Goal: Information Seeking & Learning: Learn about a topic

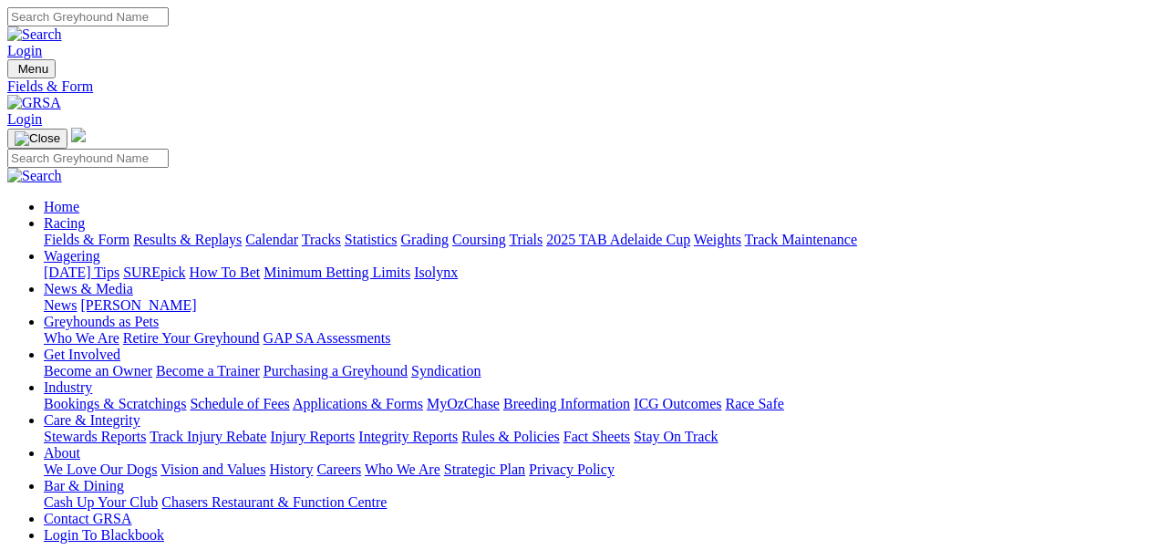
select select "WA"
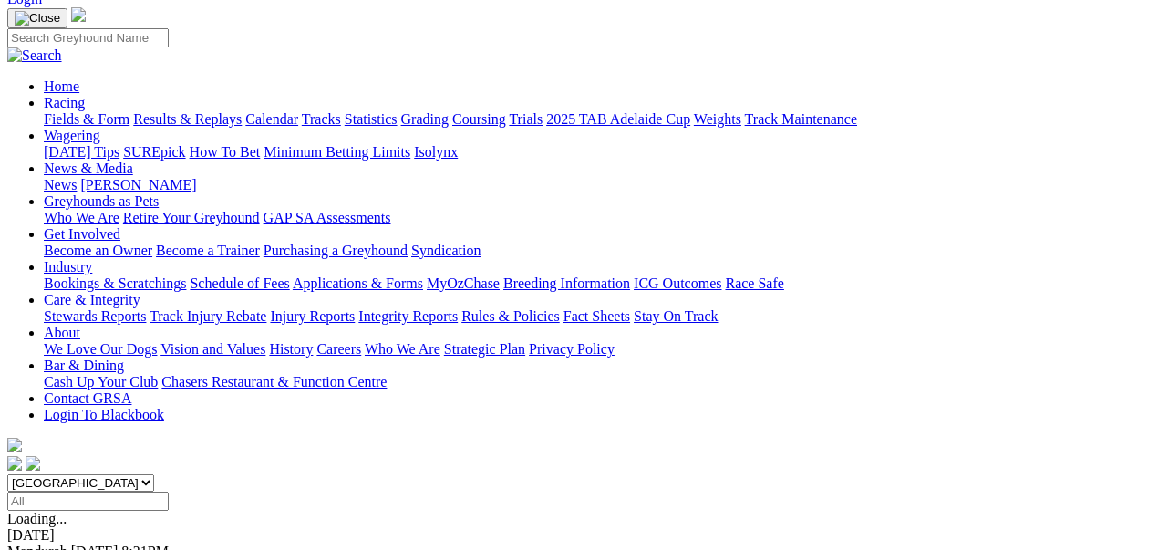
scroll to position [121, 0]
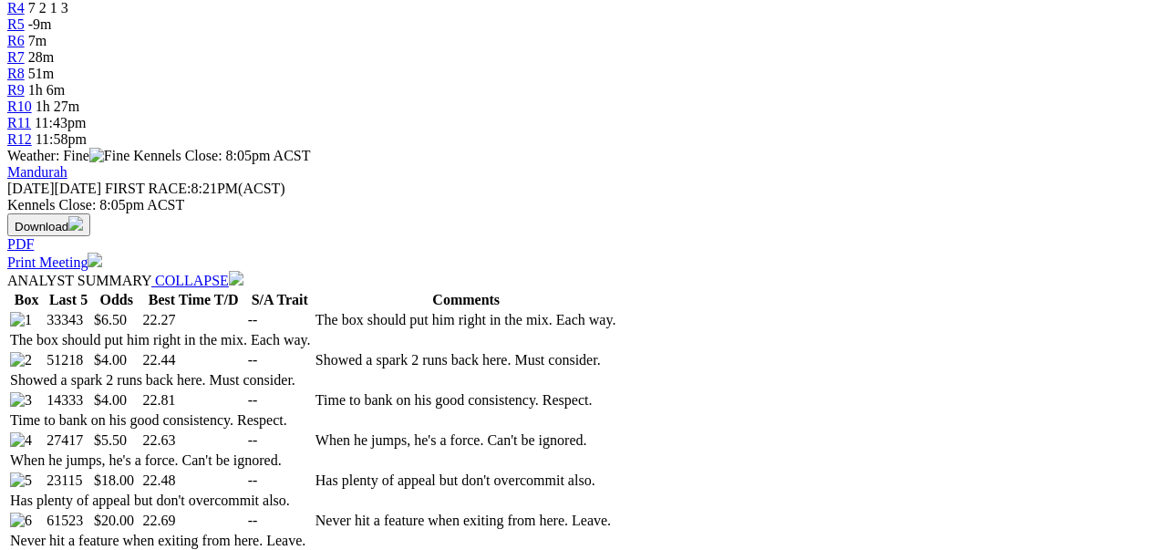
scroll to position [729, 0]
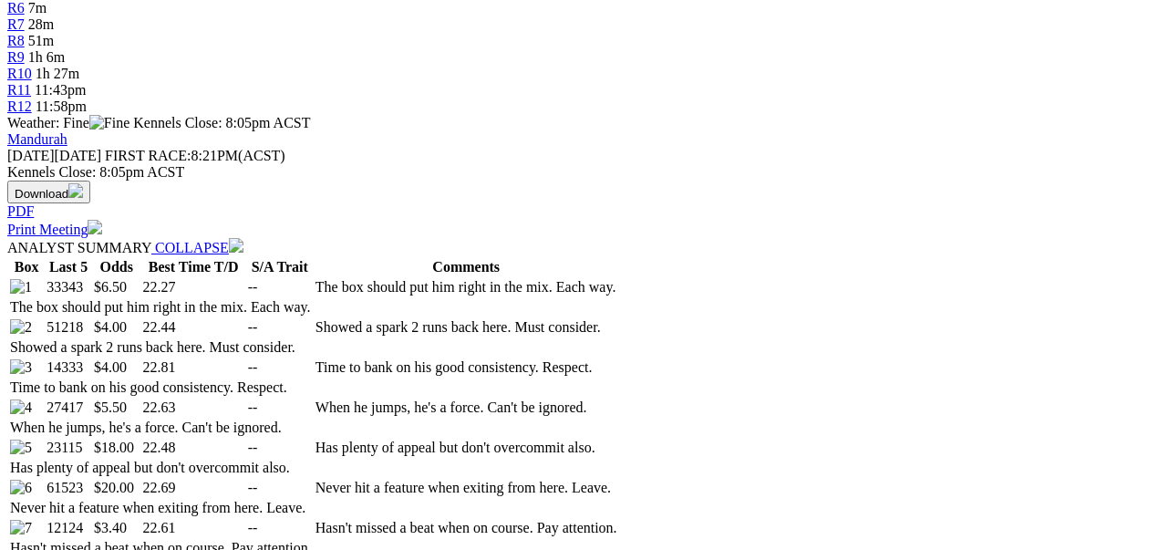
select select "20"
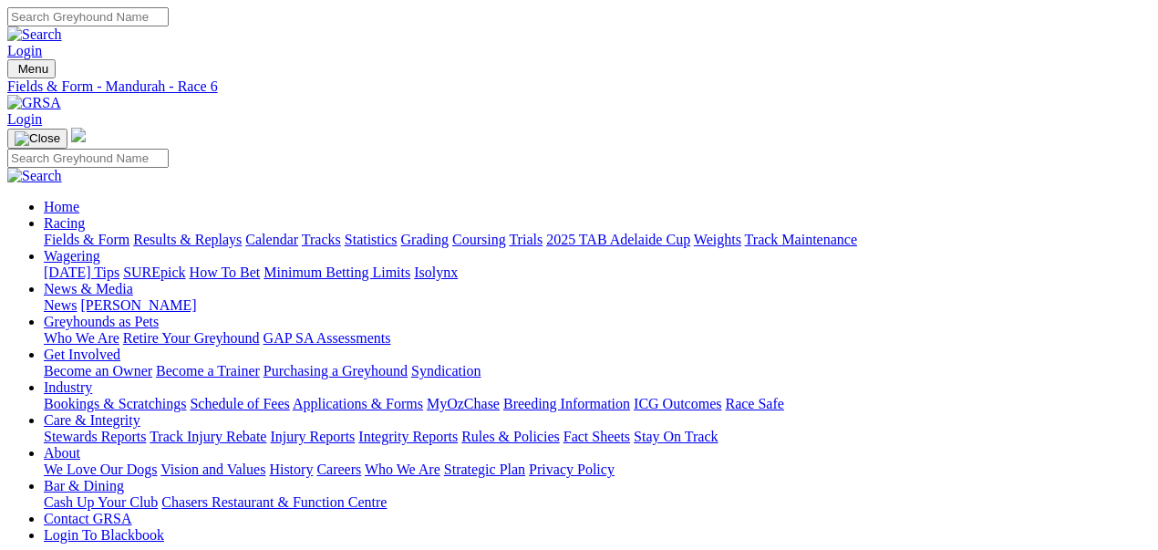
scroll to position [547, 0]
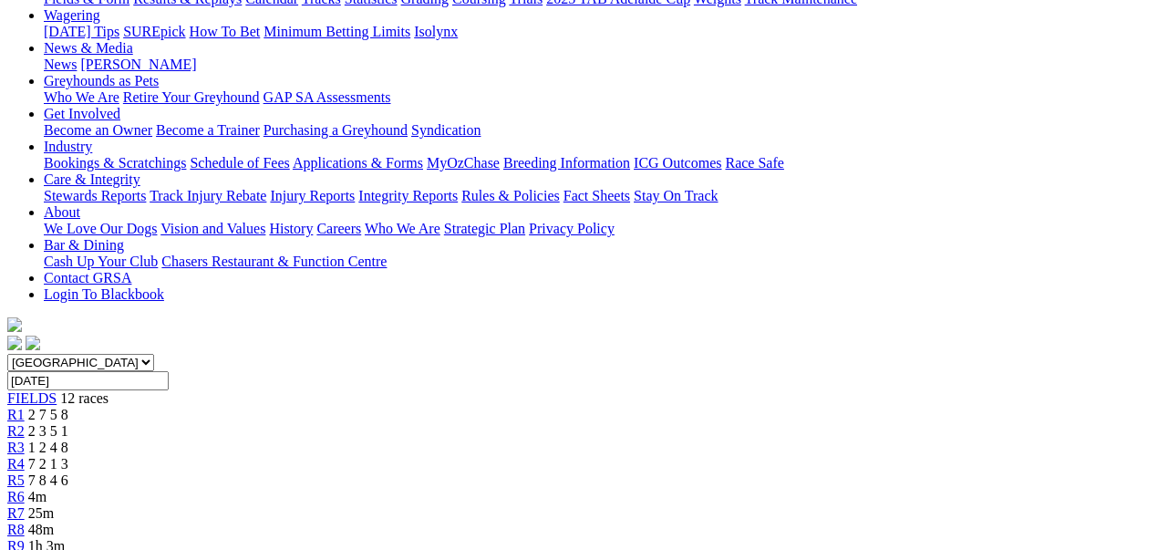
scroll to position [60, 0]
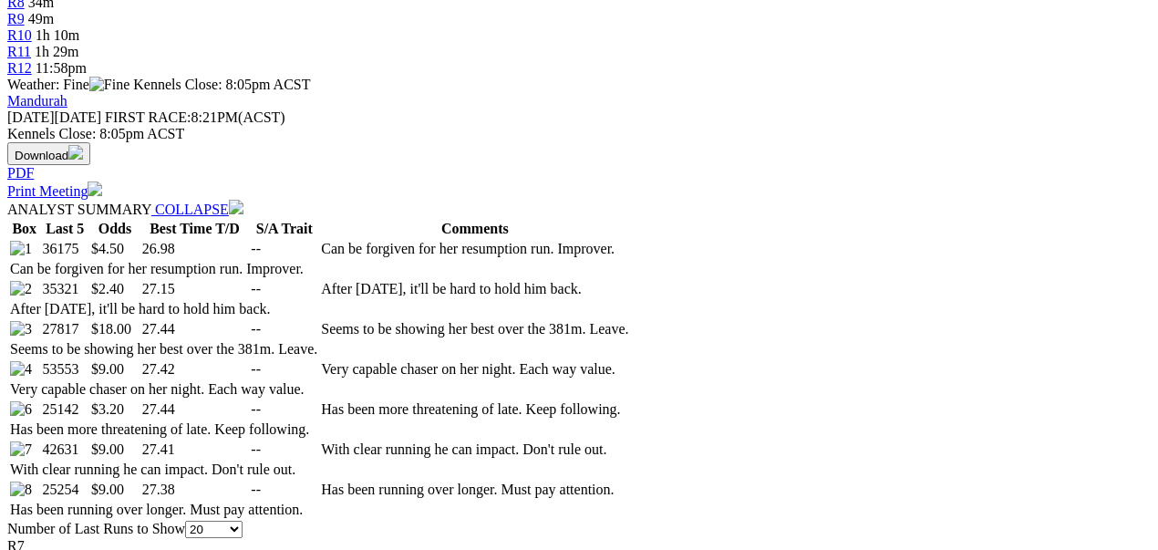
scroll to position [789, 0]
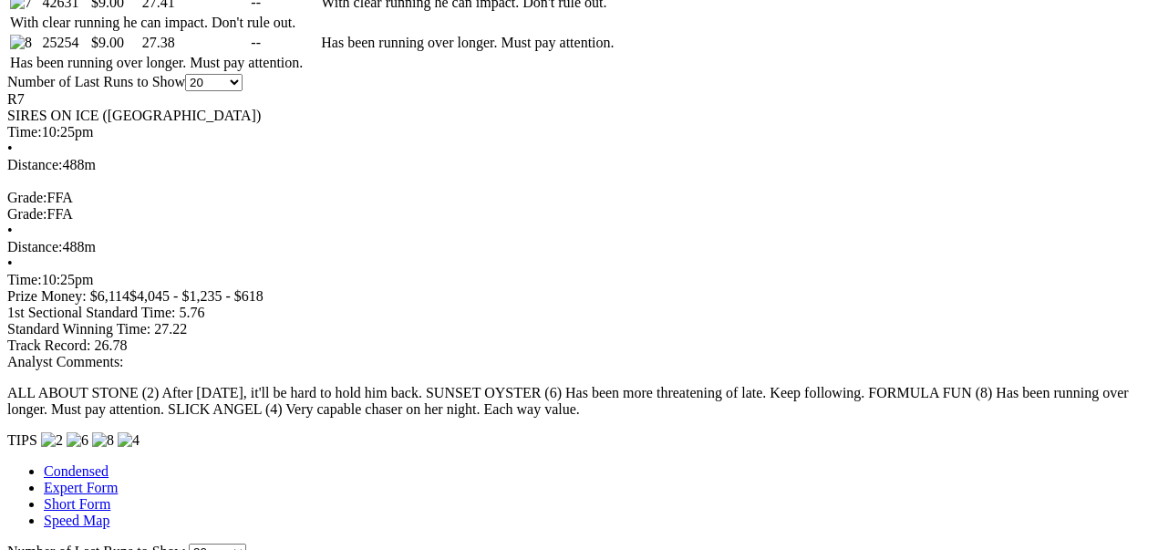
scroll to position [1215, 0]
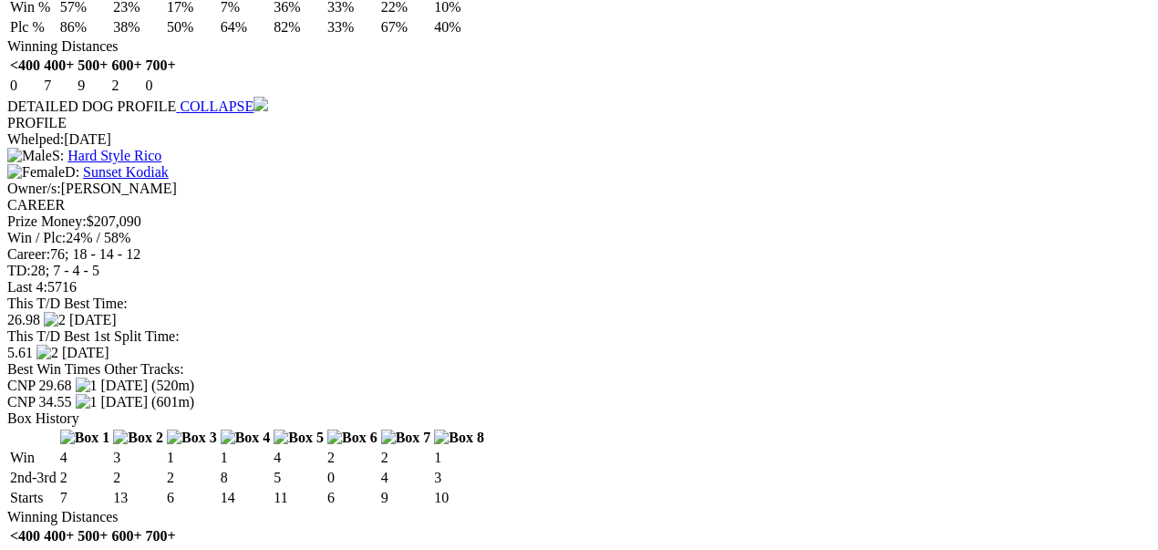
scroll to position [2430, 0]
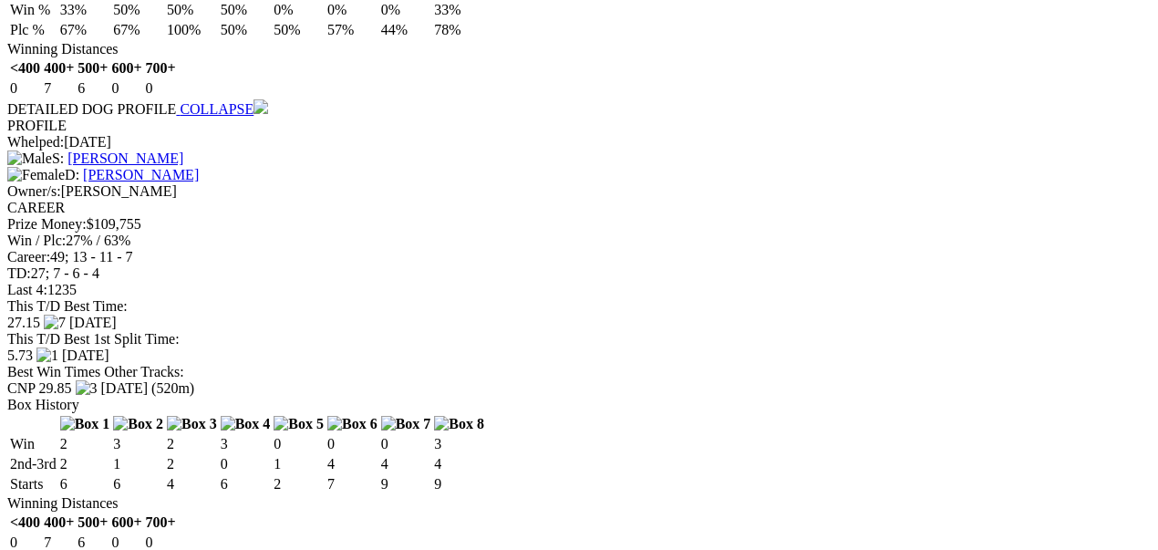
scroll to position [3646, 0]
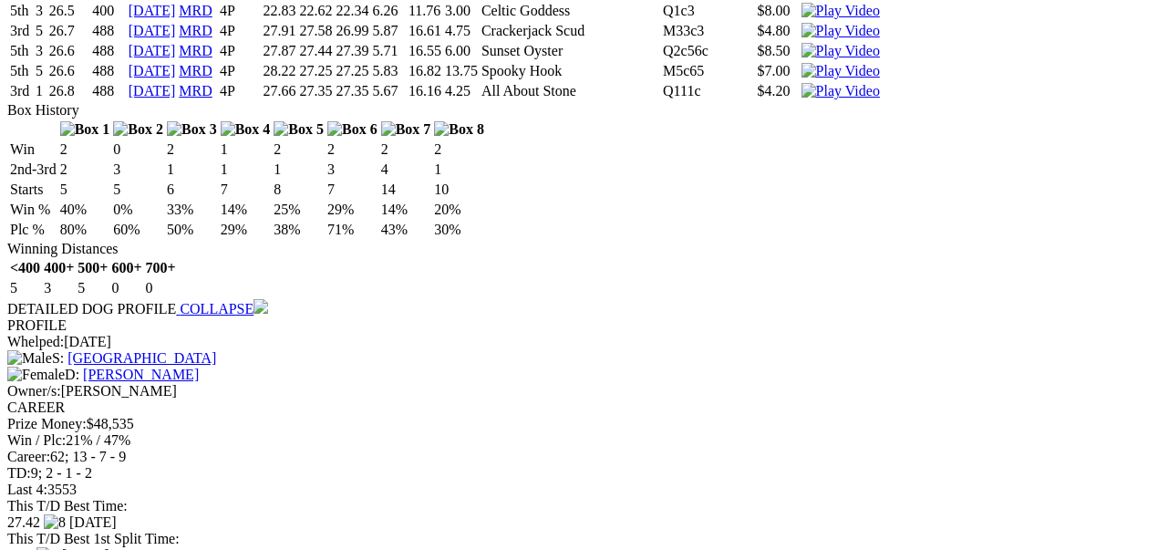
scroll to position [6016, 0]
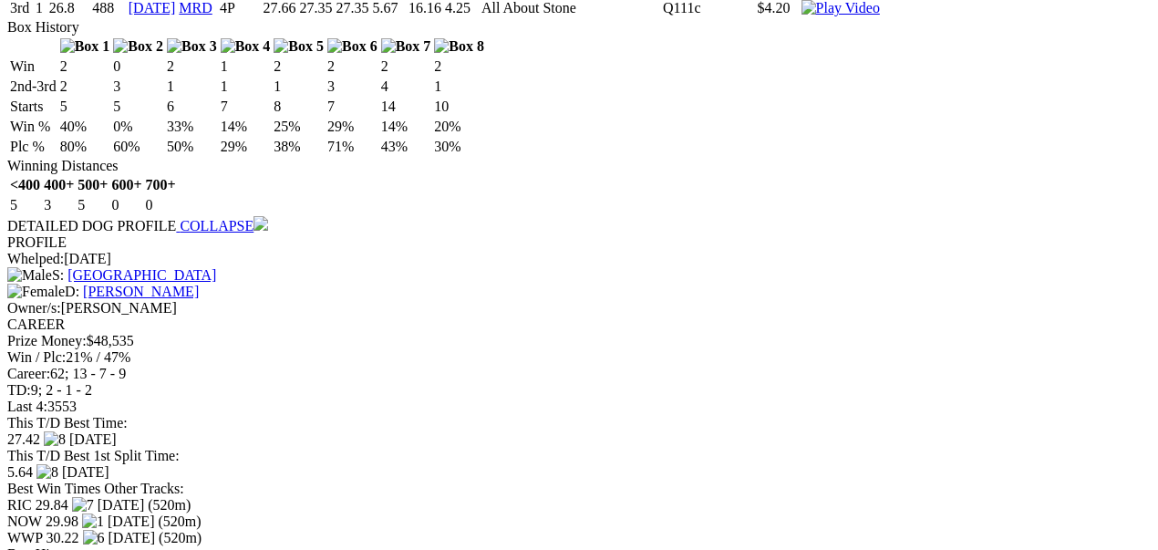
scroll to position [0, 0]
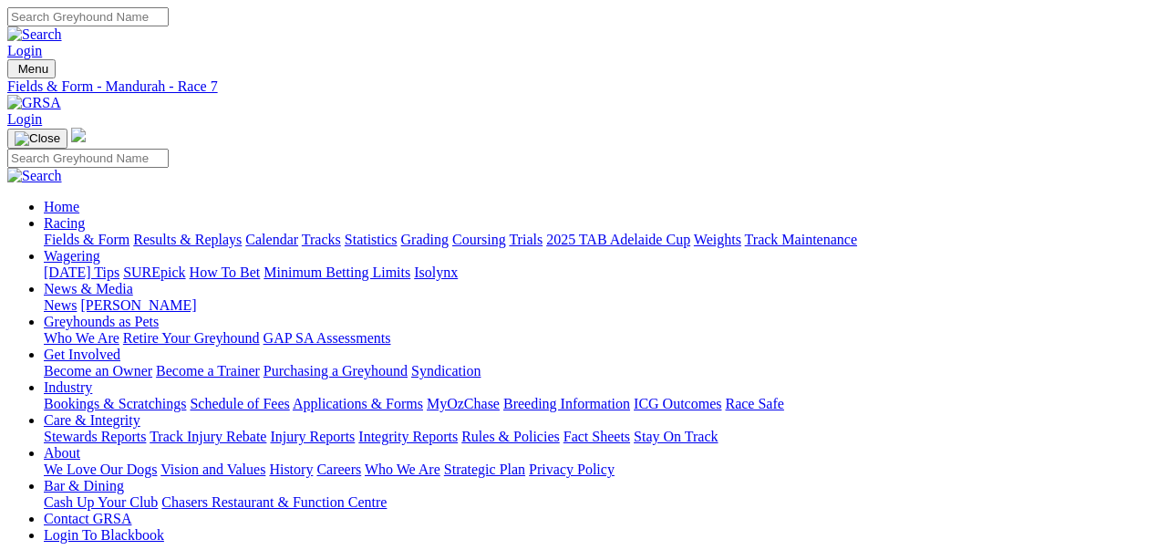
type input "[DATE], [DATE]"
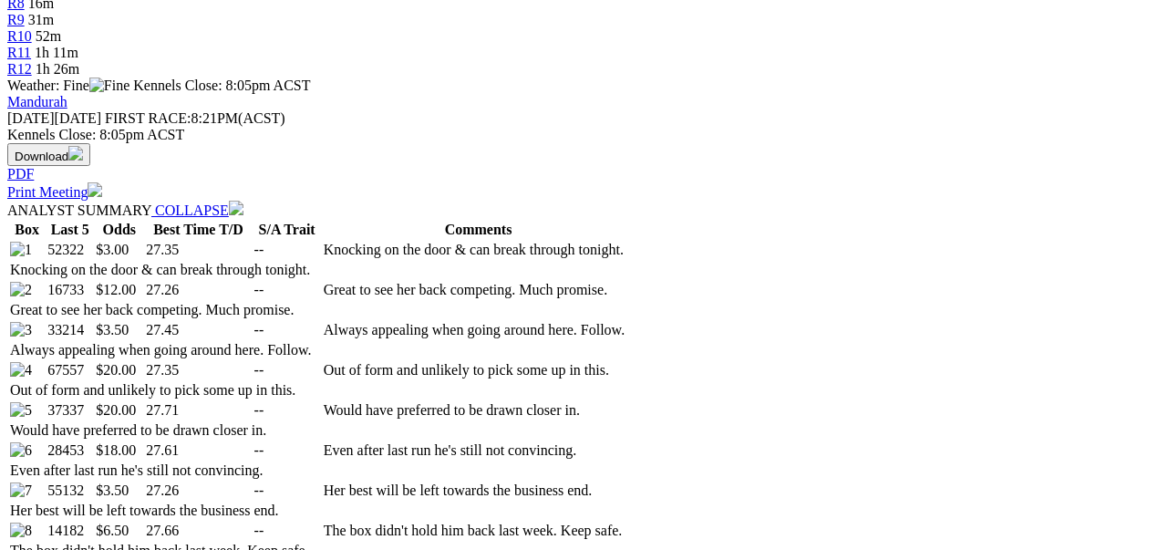
scroll to position [789, 0]
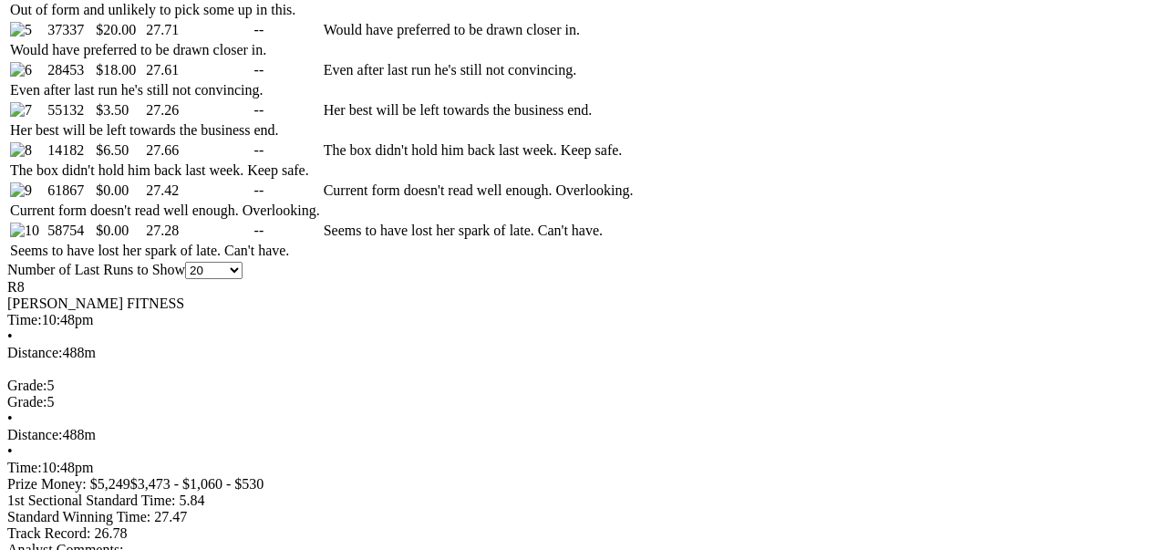
scroll to position [1276, 0]
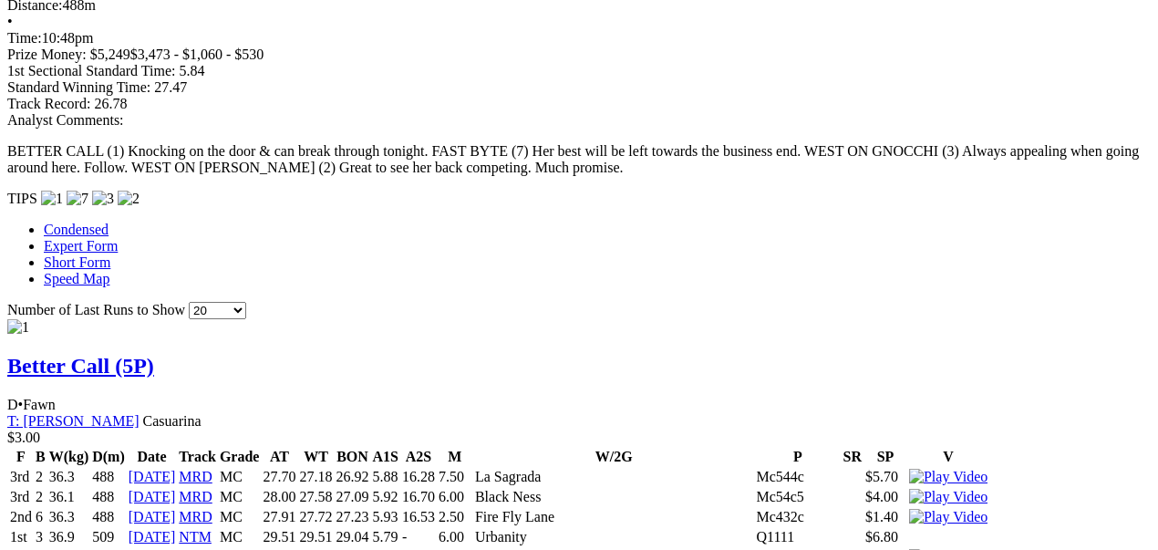
scroll to position [1580, 0]
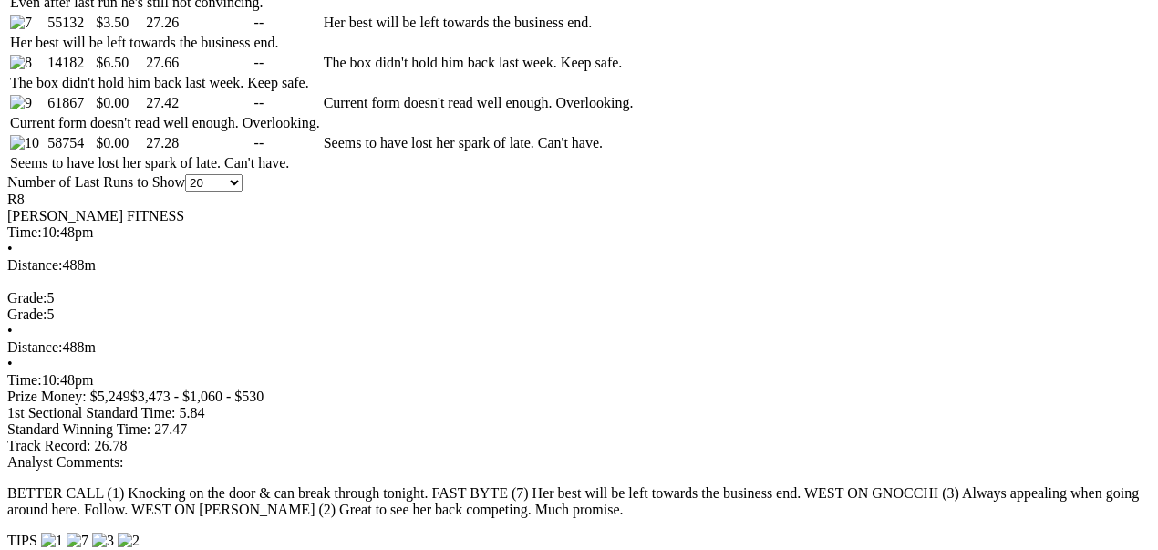
scroll to position [1336, 0]
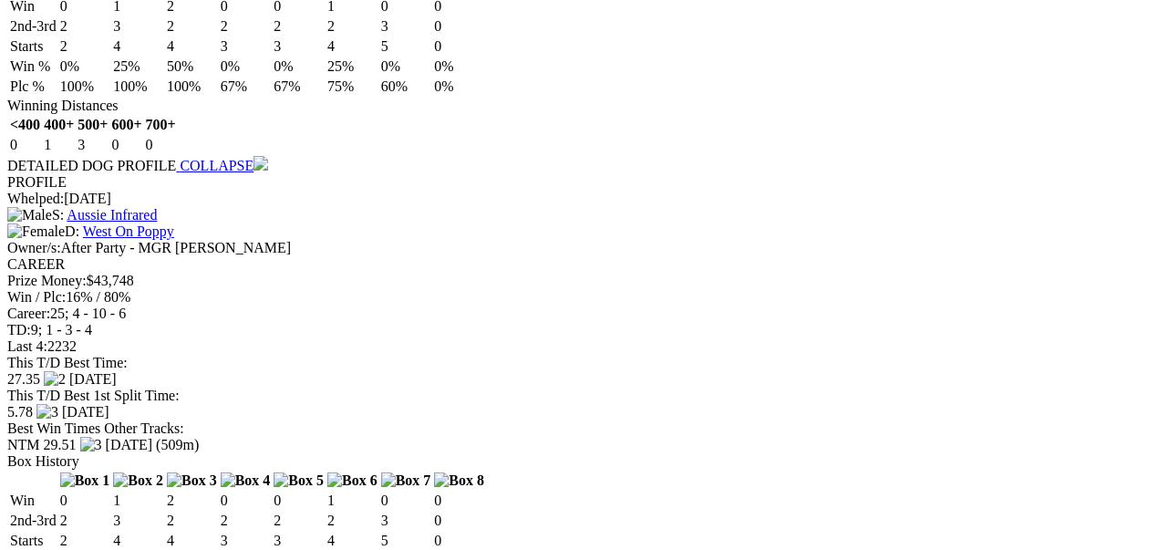
scroll to position [2491, 0]
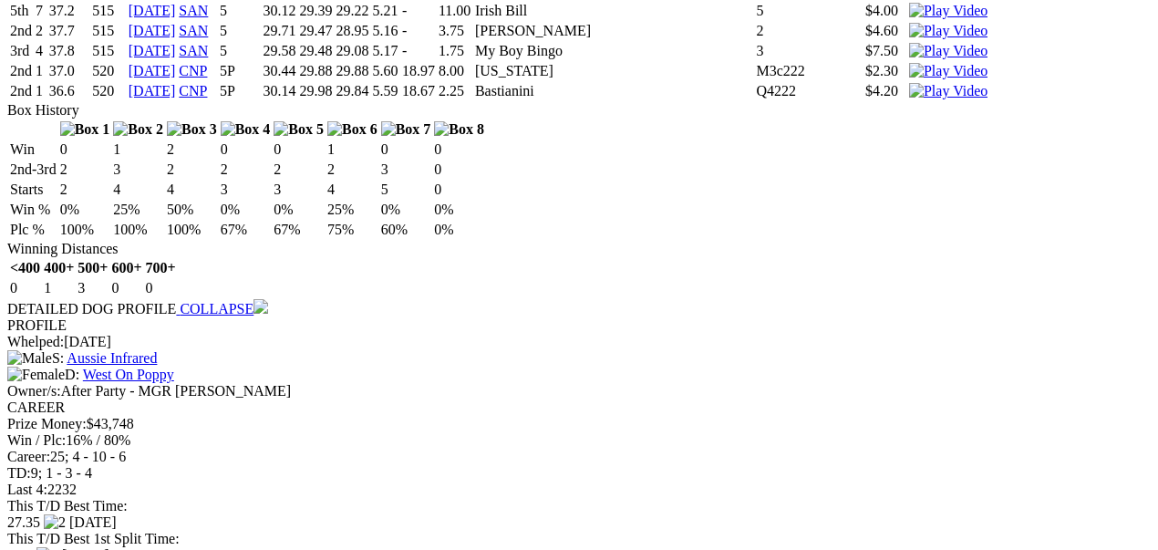
scroll to position [2370, 0]
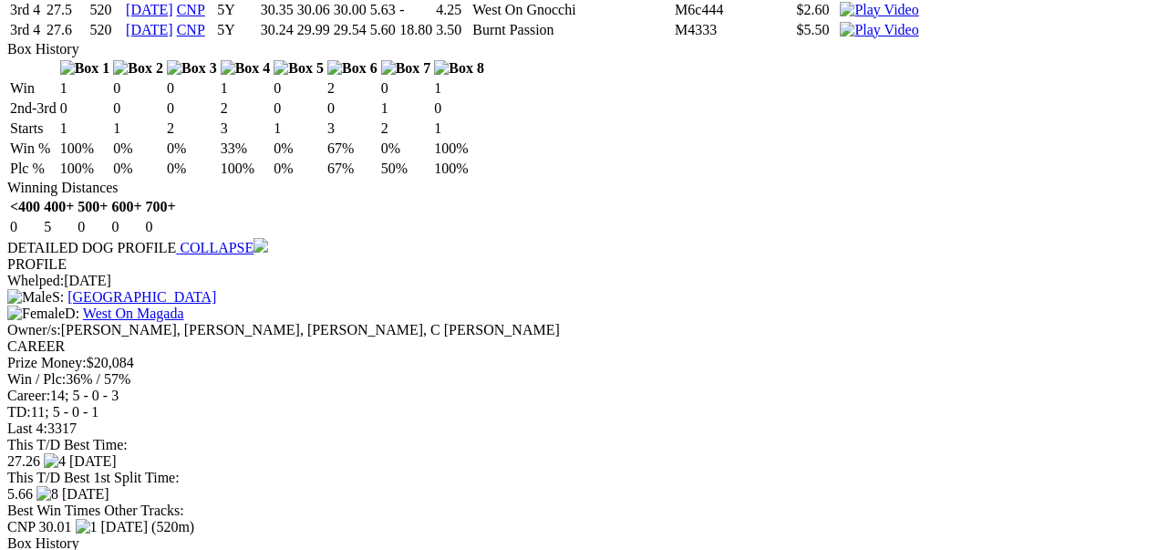
scroll to position [3524, 0]
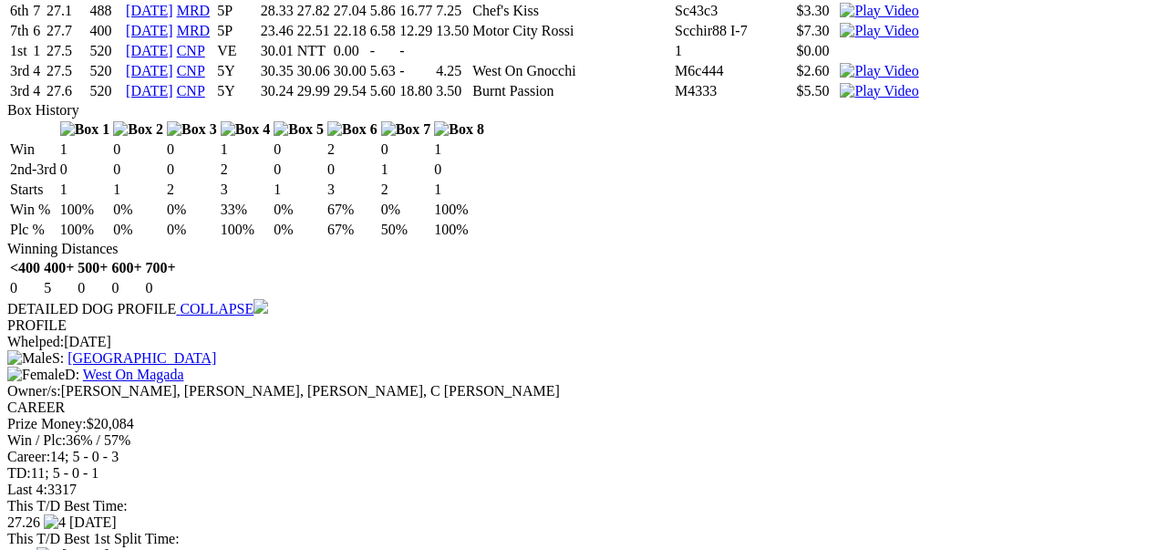
scroll to position [3464, 0]
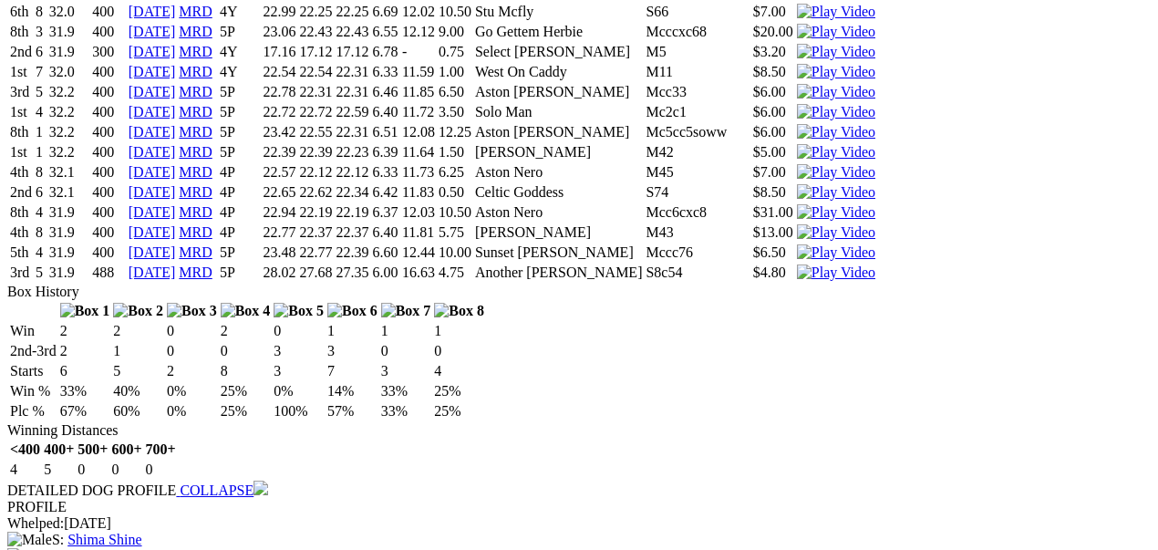
scroll to position [8203, 0]
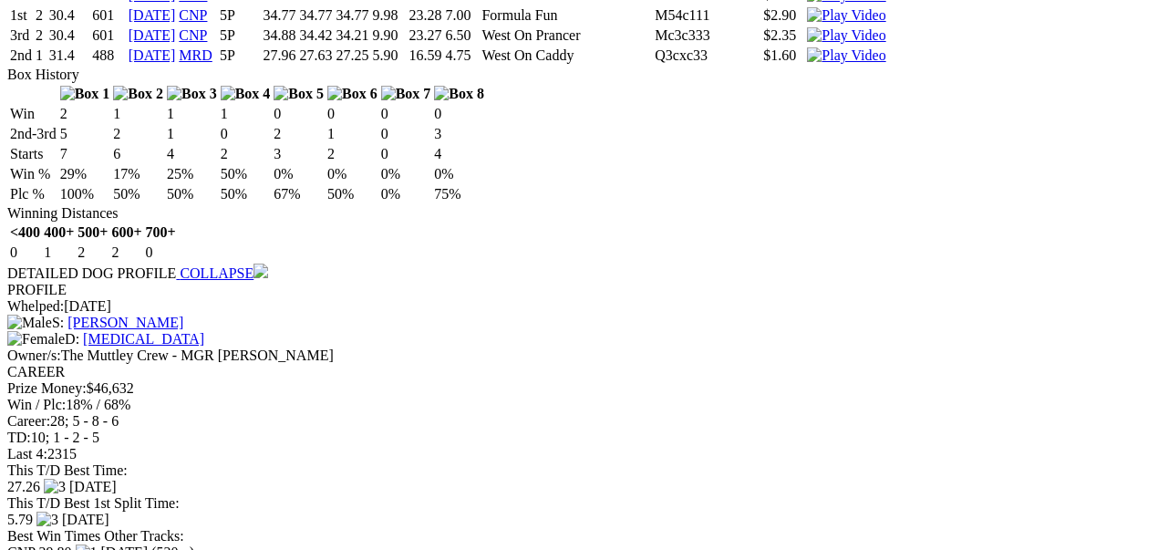
scroll to position [9297, 0]
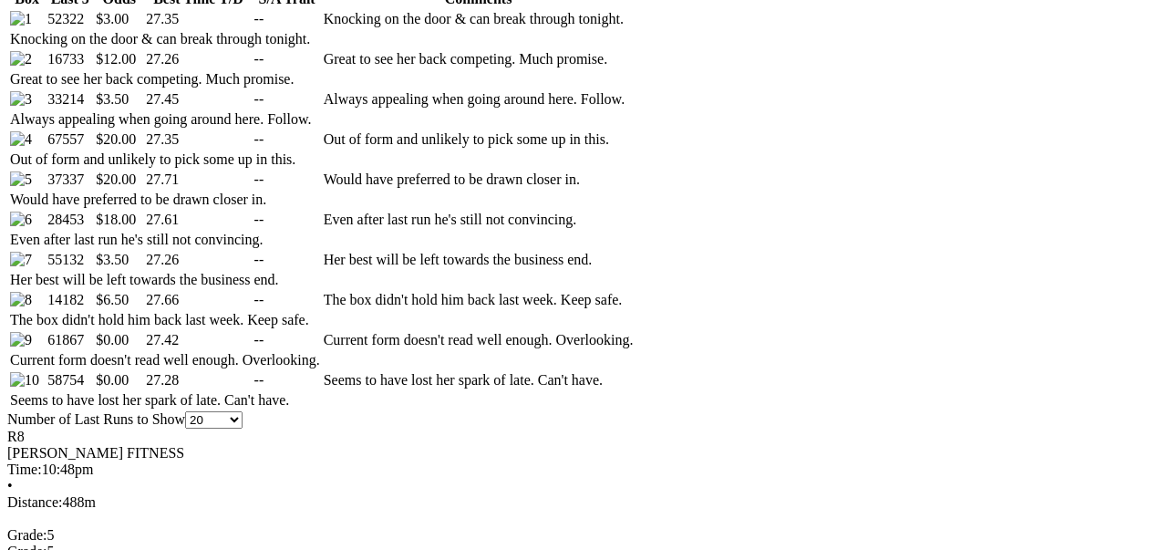
scroll to position [0, 0]
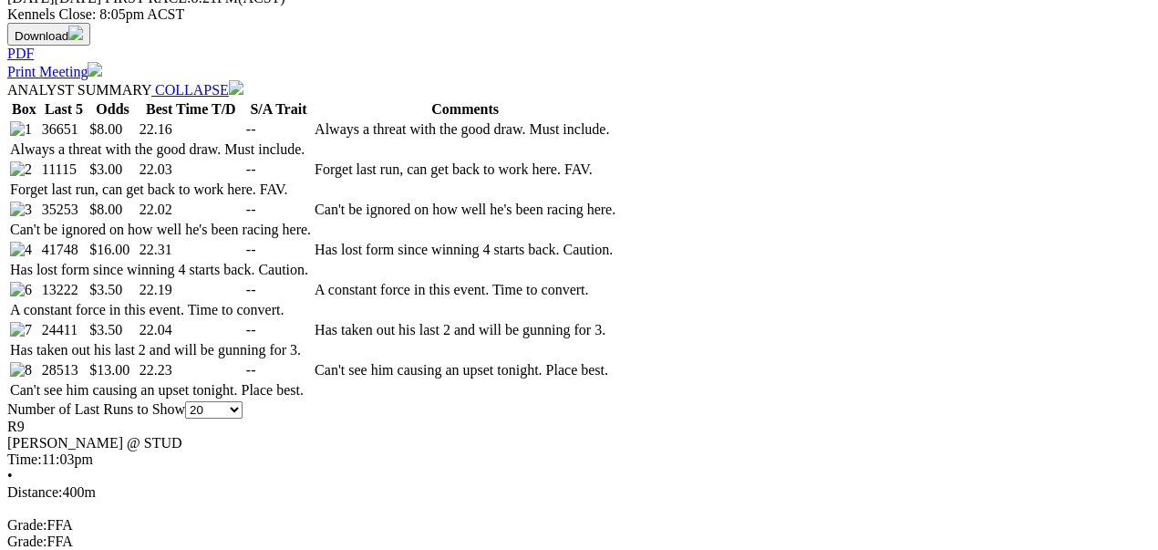
scroll to position [789, 0]
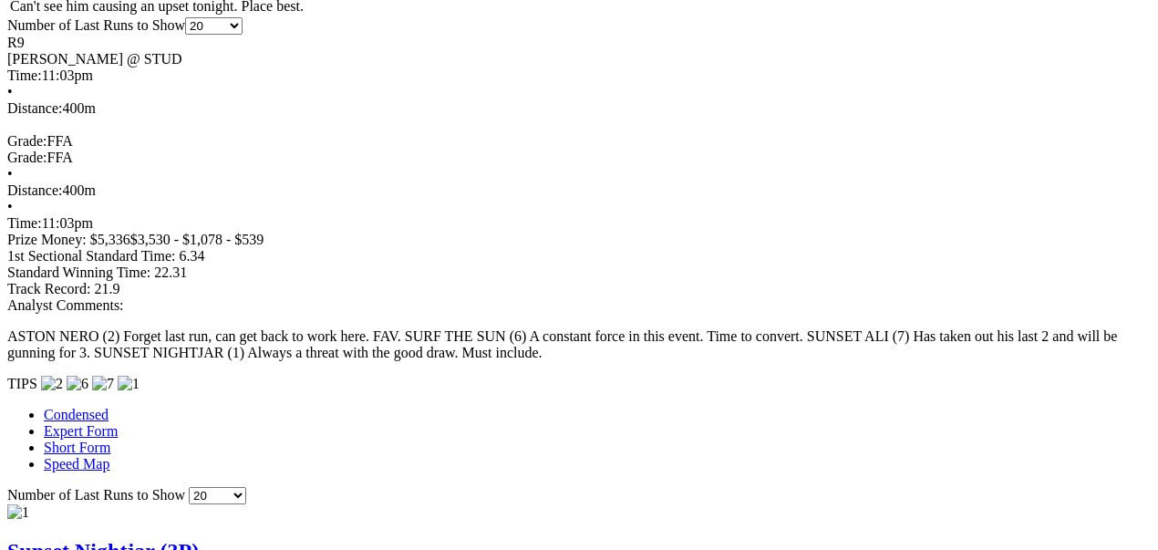
scroll to position [1276, 0]
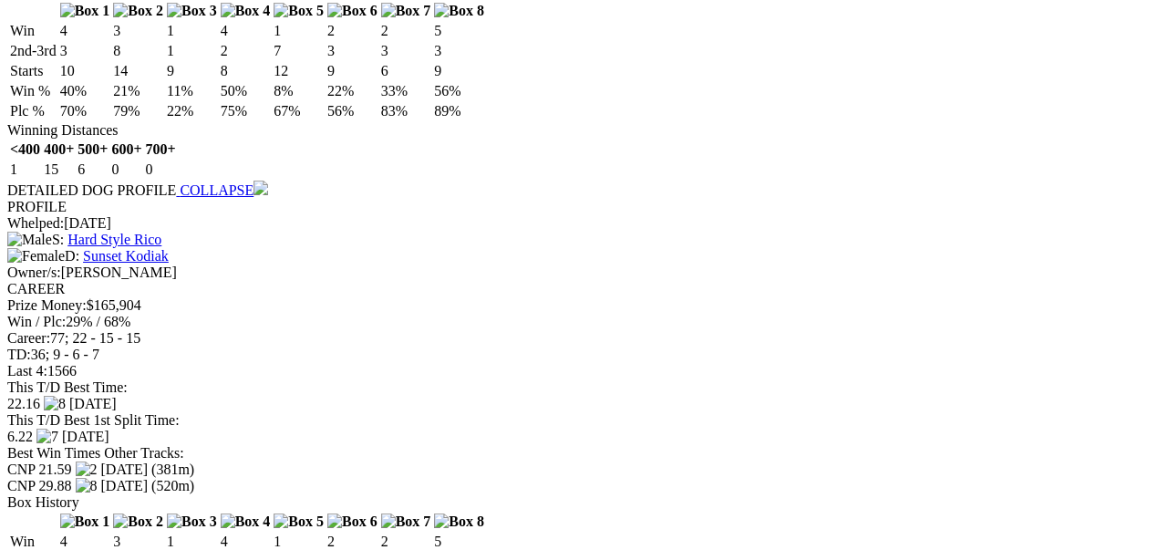
scroll to position [2370, 0]
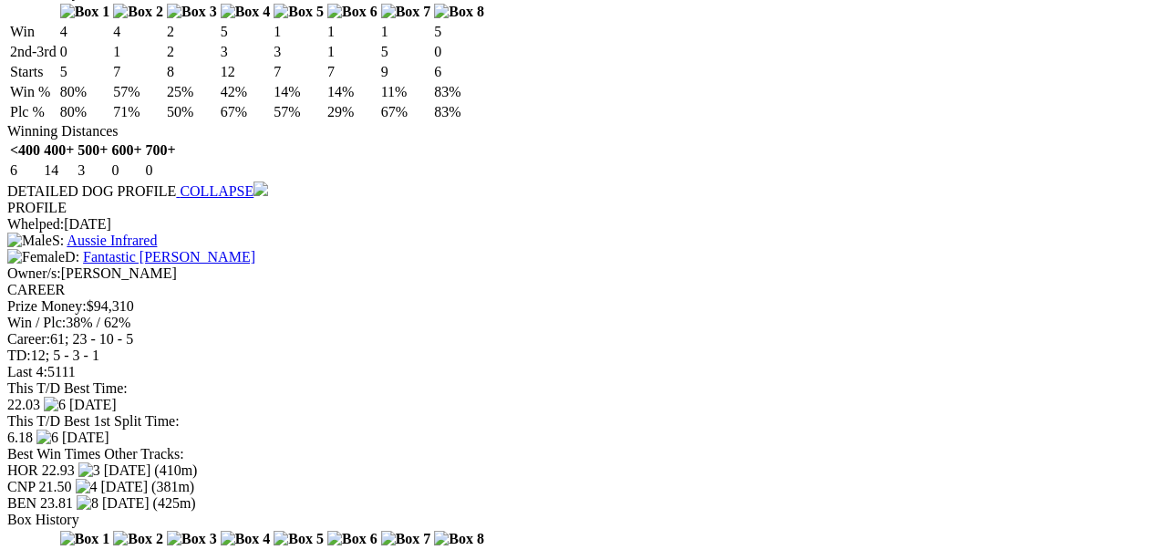
scroll to position [3585, 0]
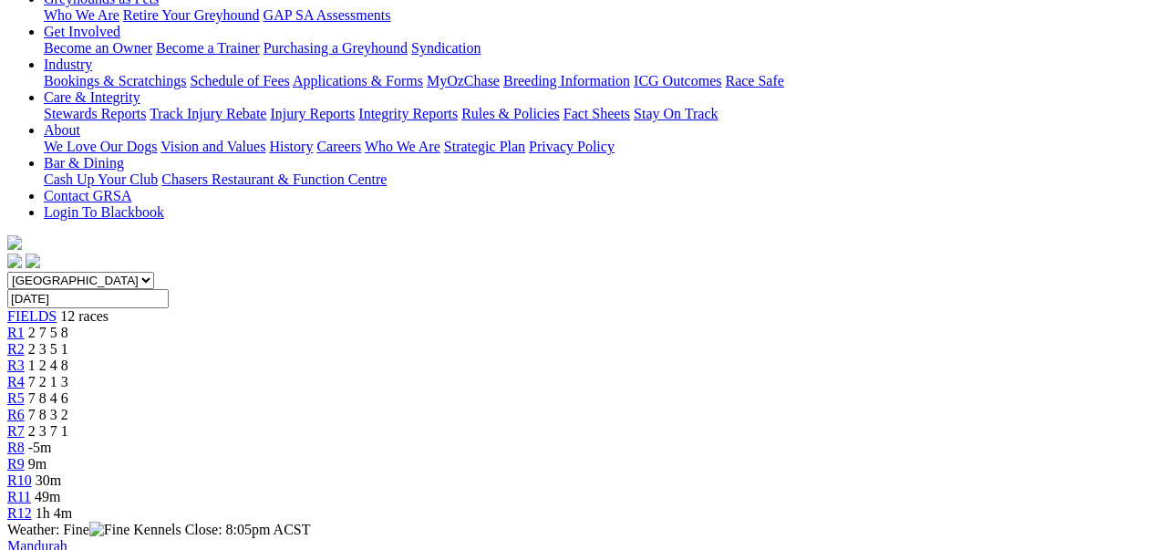
scroll to position [0, 0]
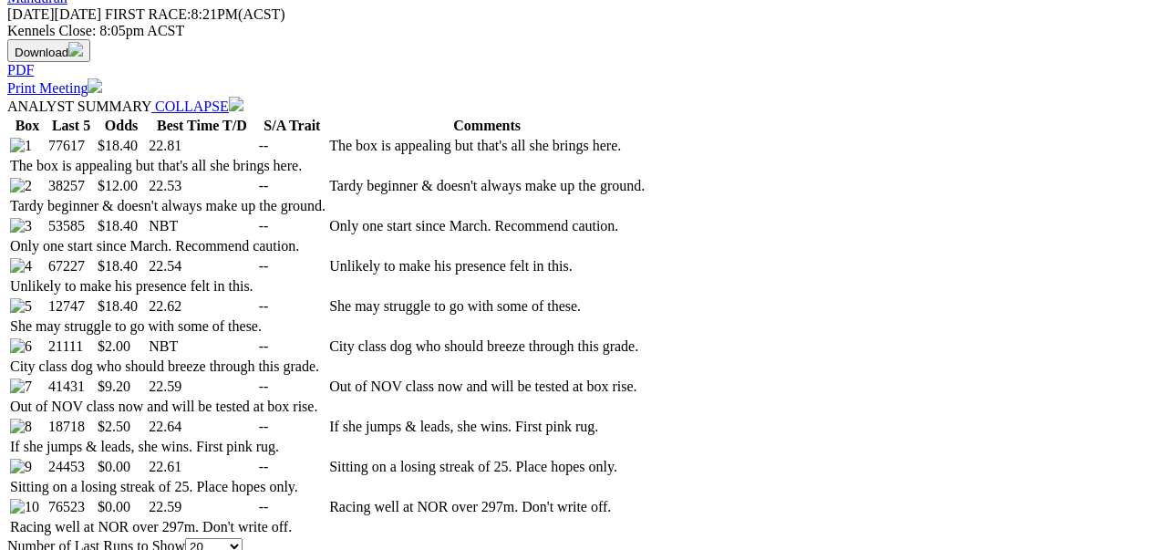
scroll to position [911, 0]
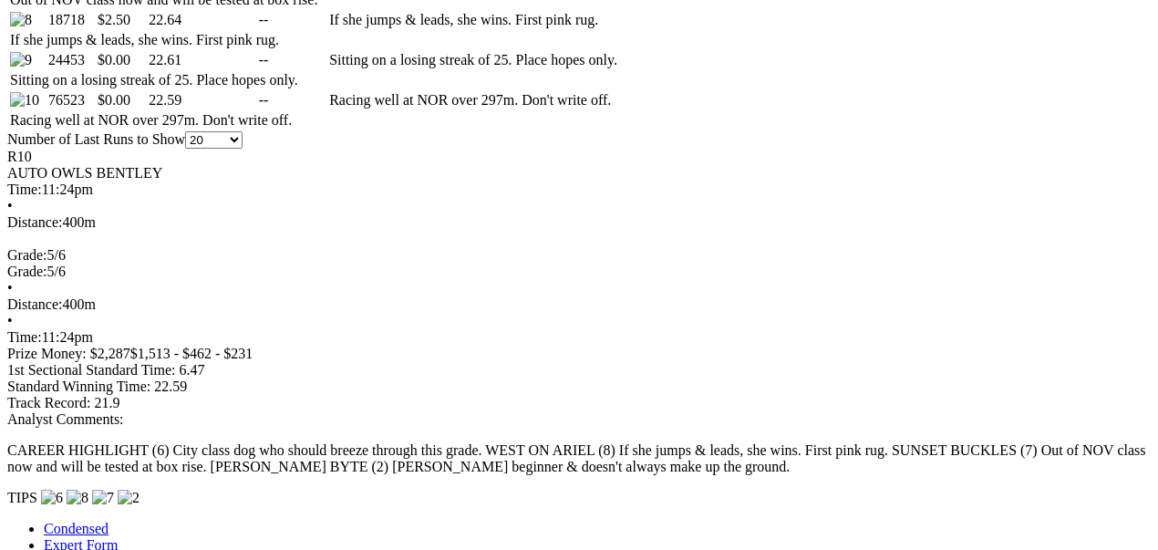
scroll to position [1276, 0]
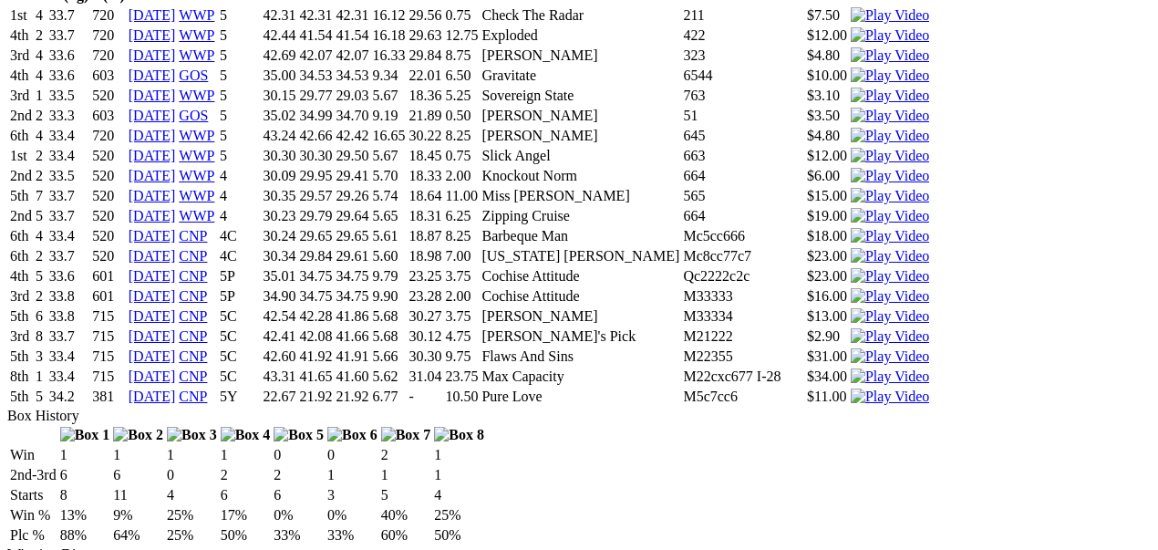
scroll to position [0, 0]
